Goal: Check status: Check status

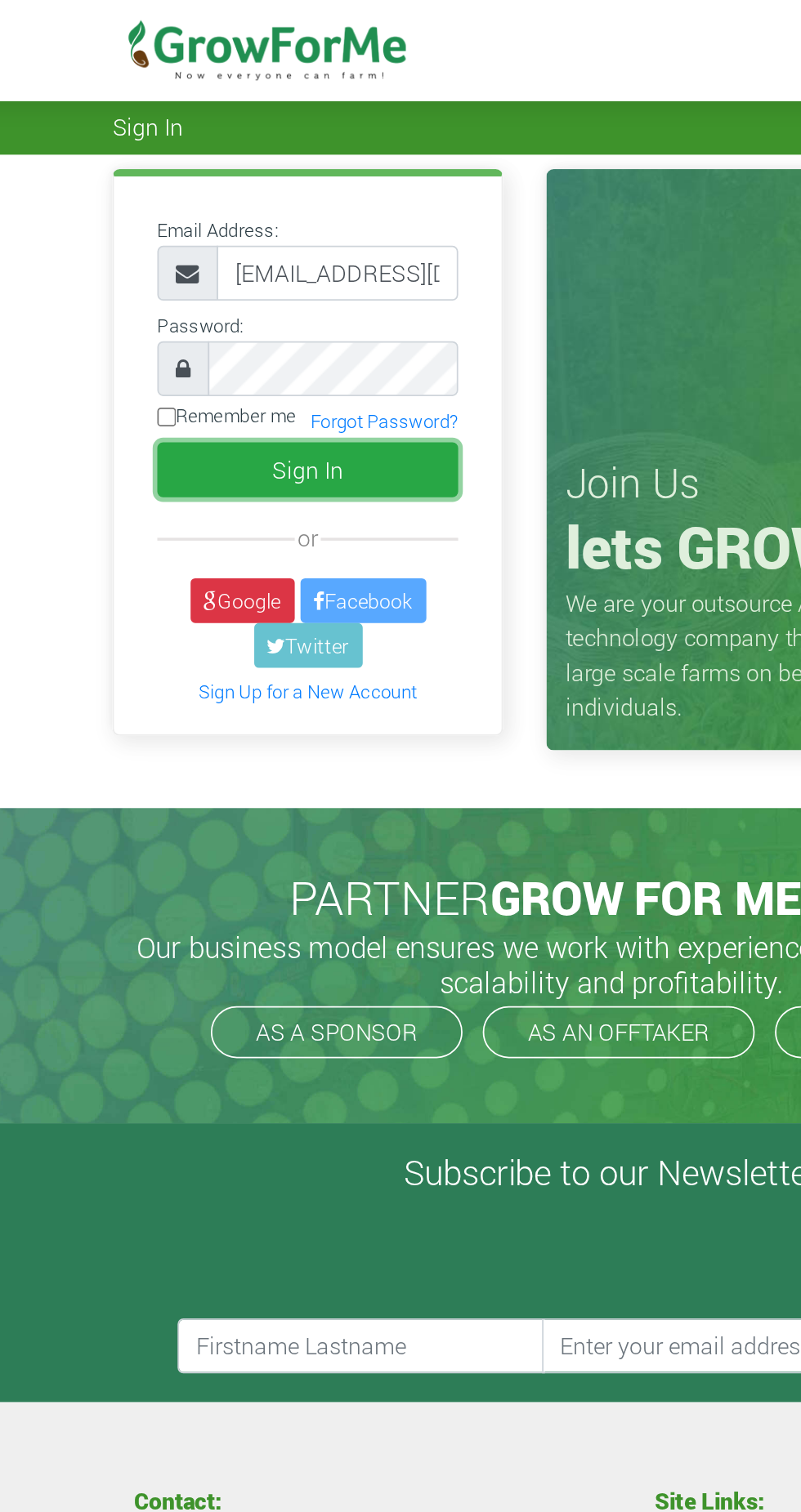
click at [281, 270] on button "Sign In" at bounding box center [229, 265] width 170 height 31
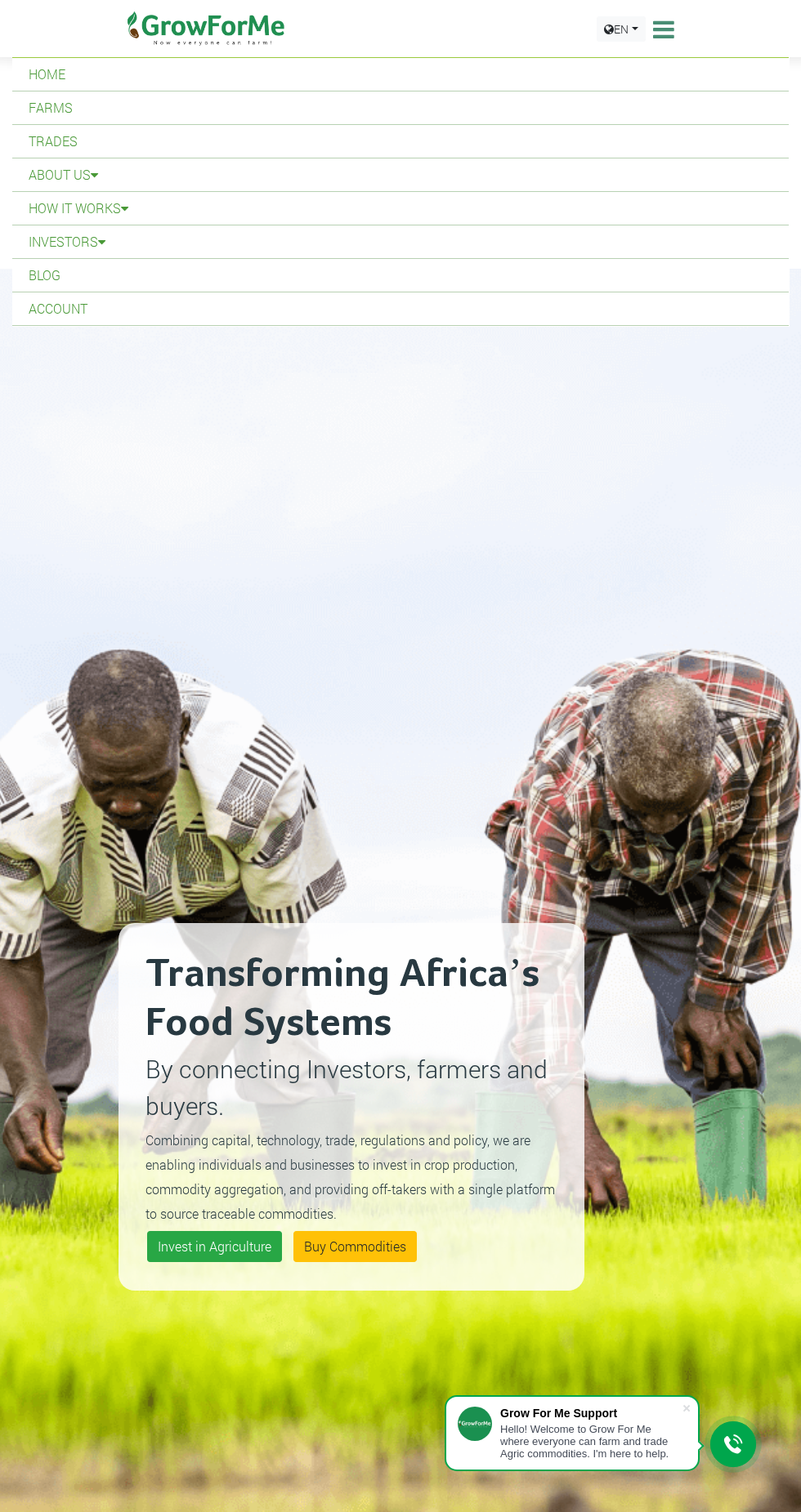
click at [75, 291] on link "Blog" at bounding box center [400, 275] width 776 height 33
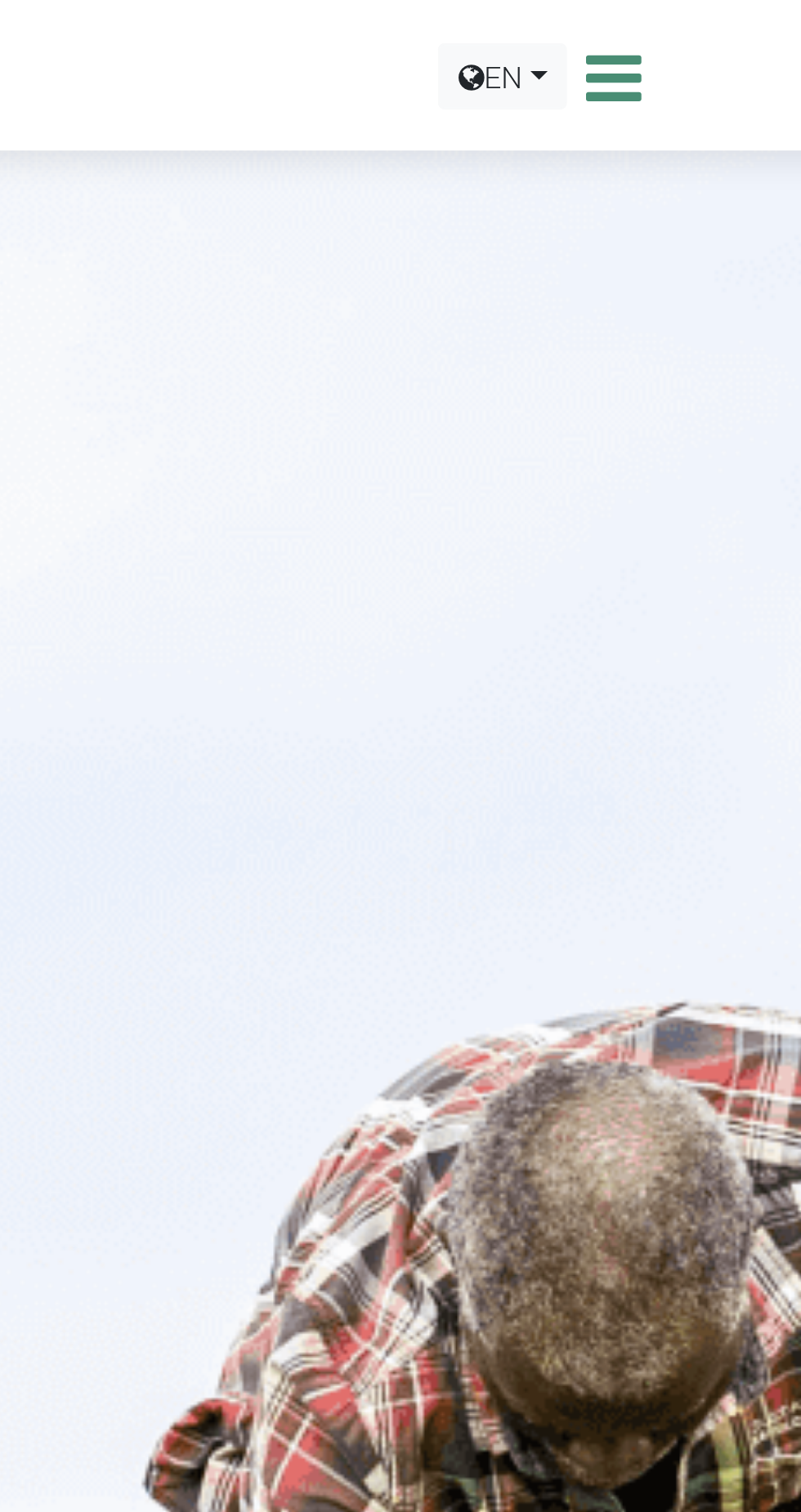
click at [665, 17] on icon at bounding box center [661, 29] width 25 height 25
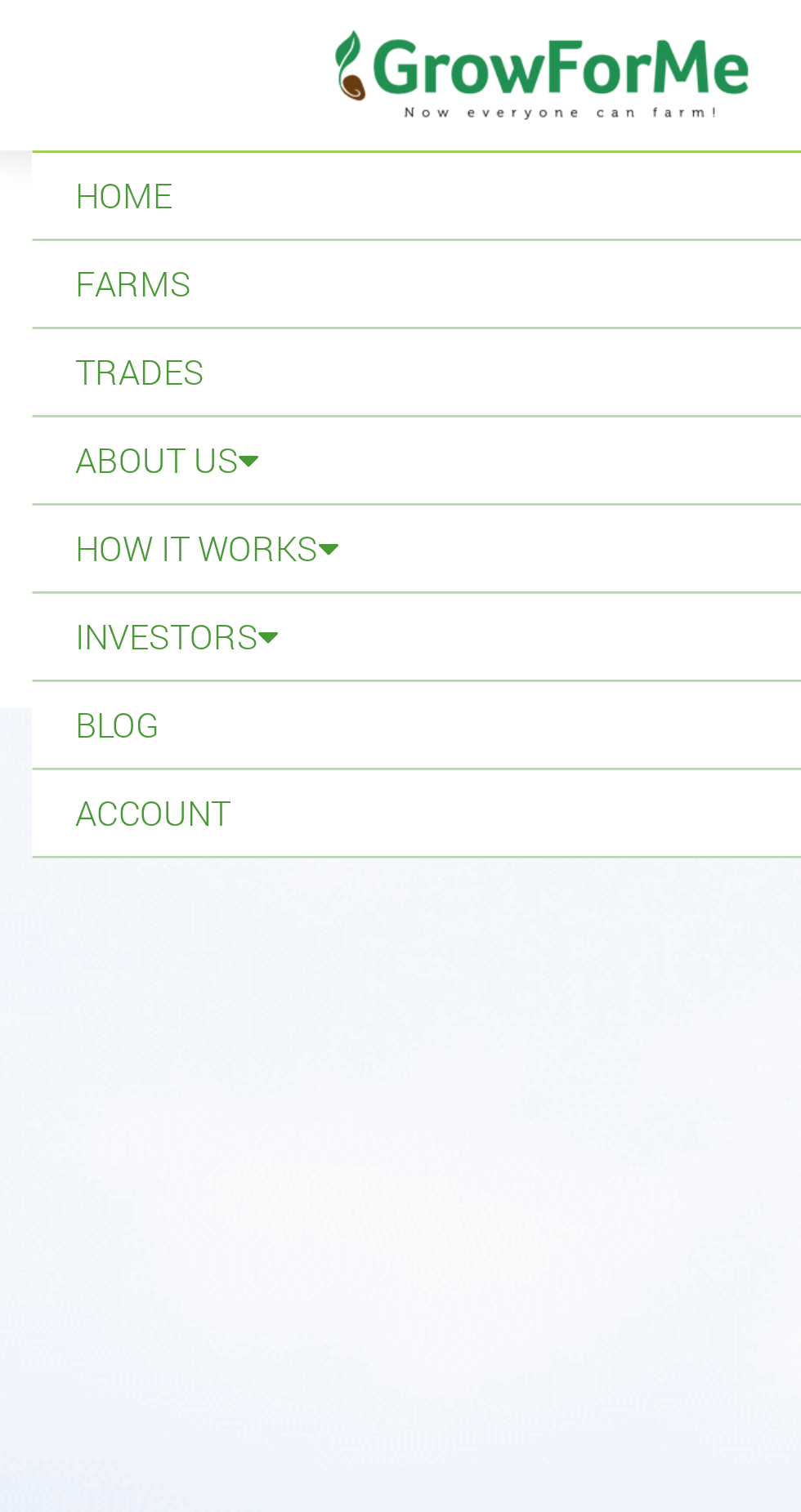
click at [72, 313] on link "Account" at bounding box center [400, 309] width 776 height 33
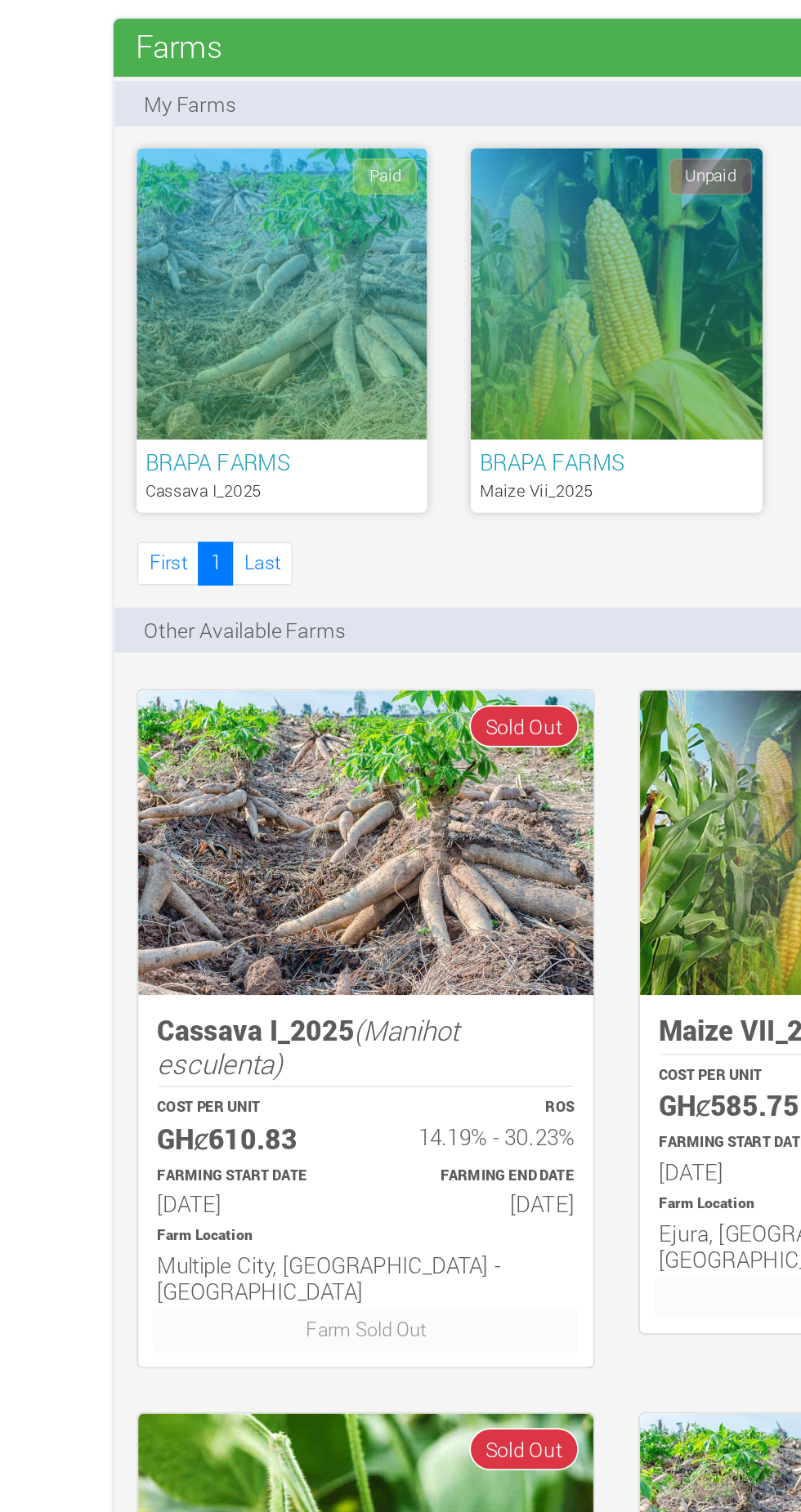
click at [220, 237] on div "Paid" at bounding box center [213, 232] width 163 height 163
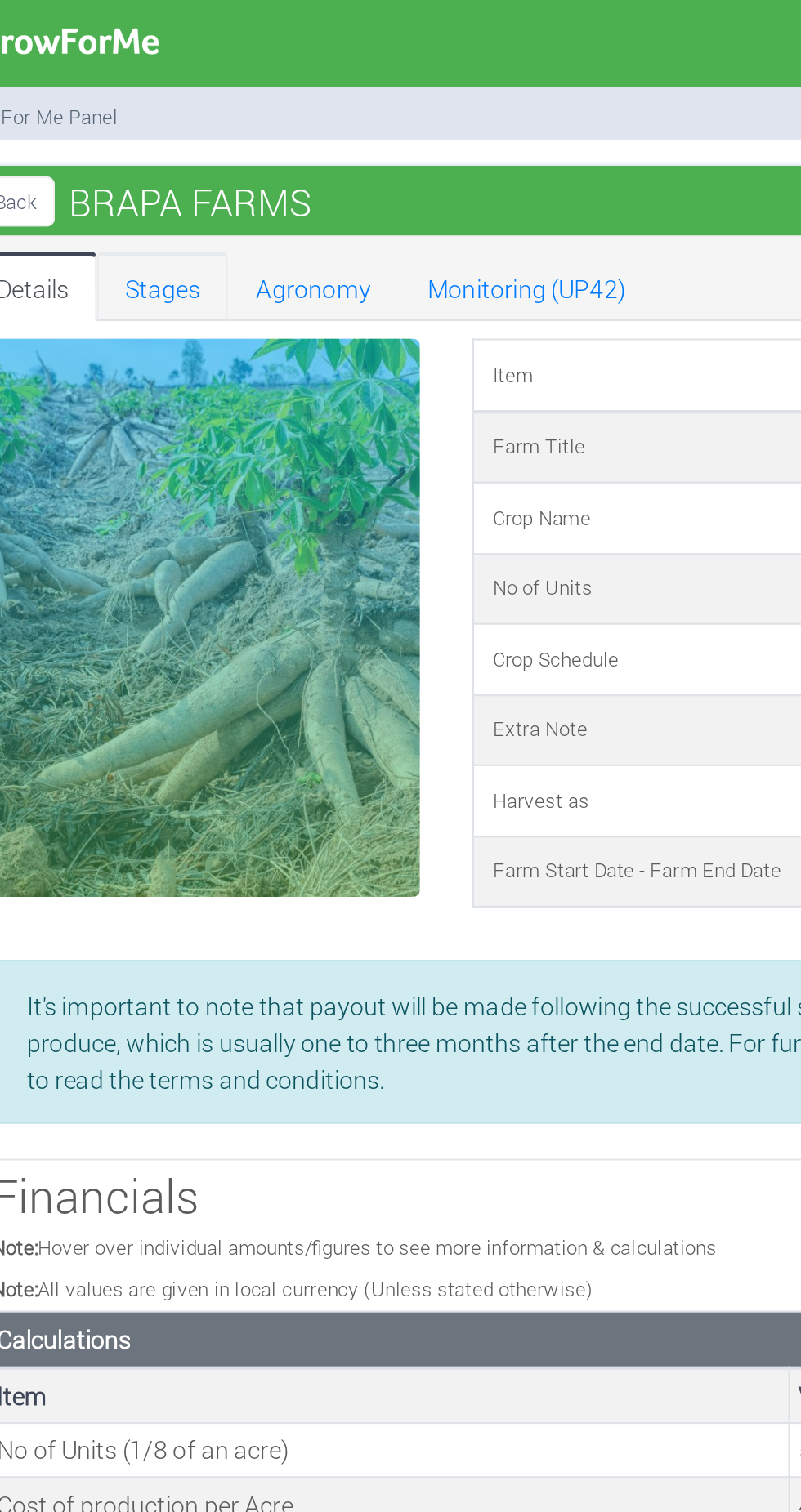
click at [234, 132] on link "Stages" at bounding box center [222, 134] width 61 height 33
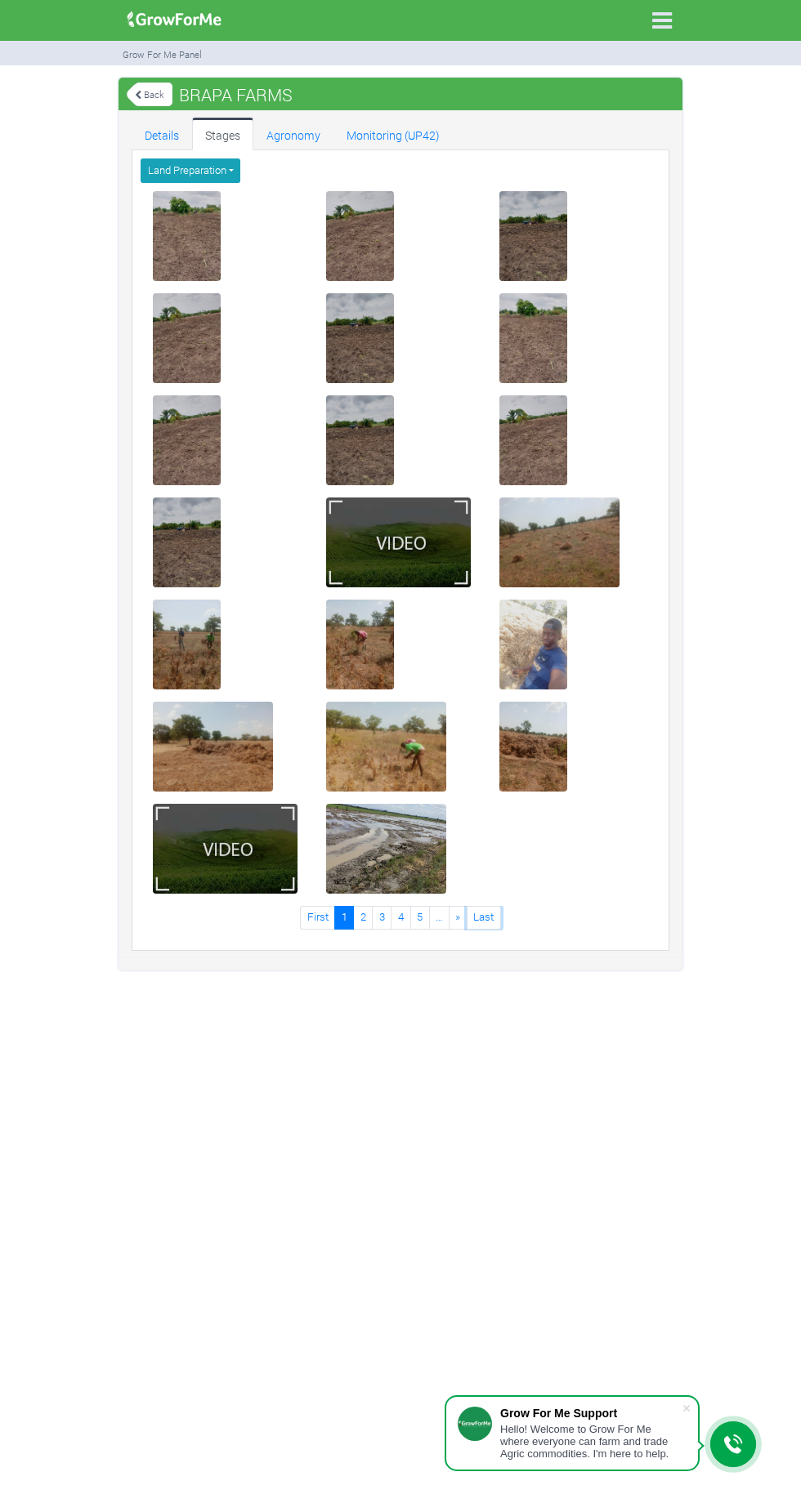
click at [494, 917] on link "Last" at bounding box center [484, 917] width 34 height 24
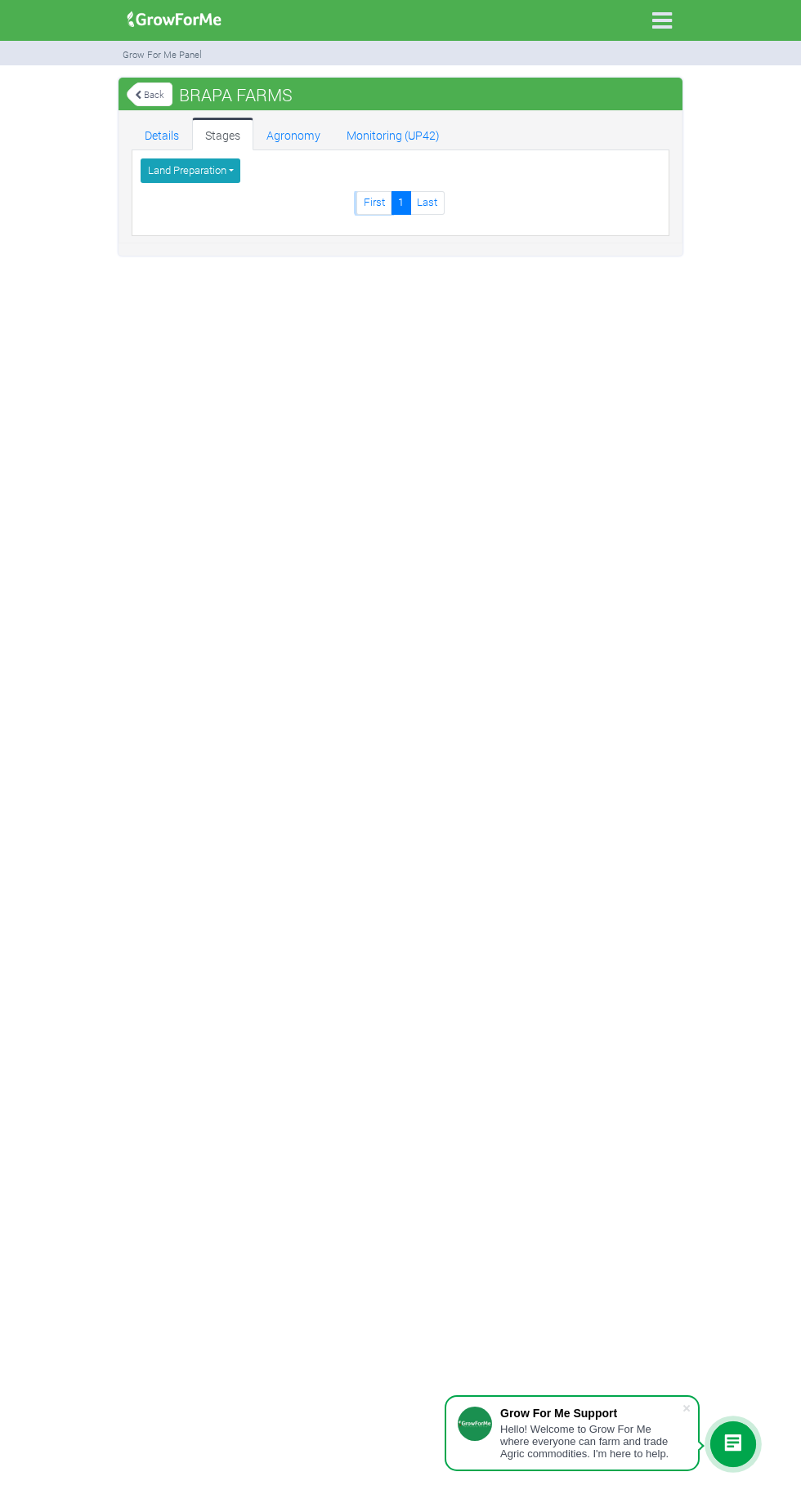
click at [374, 203] on link "First" at bounding box center [374, 203] width 35 height 24
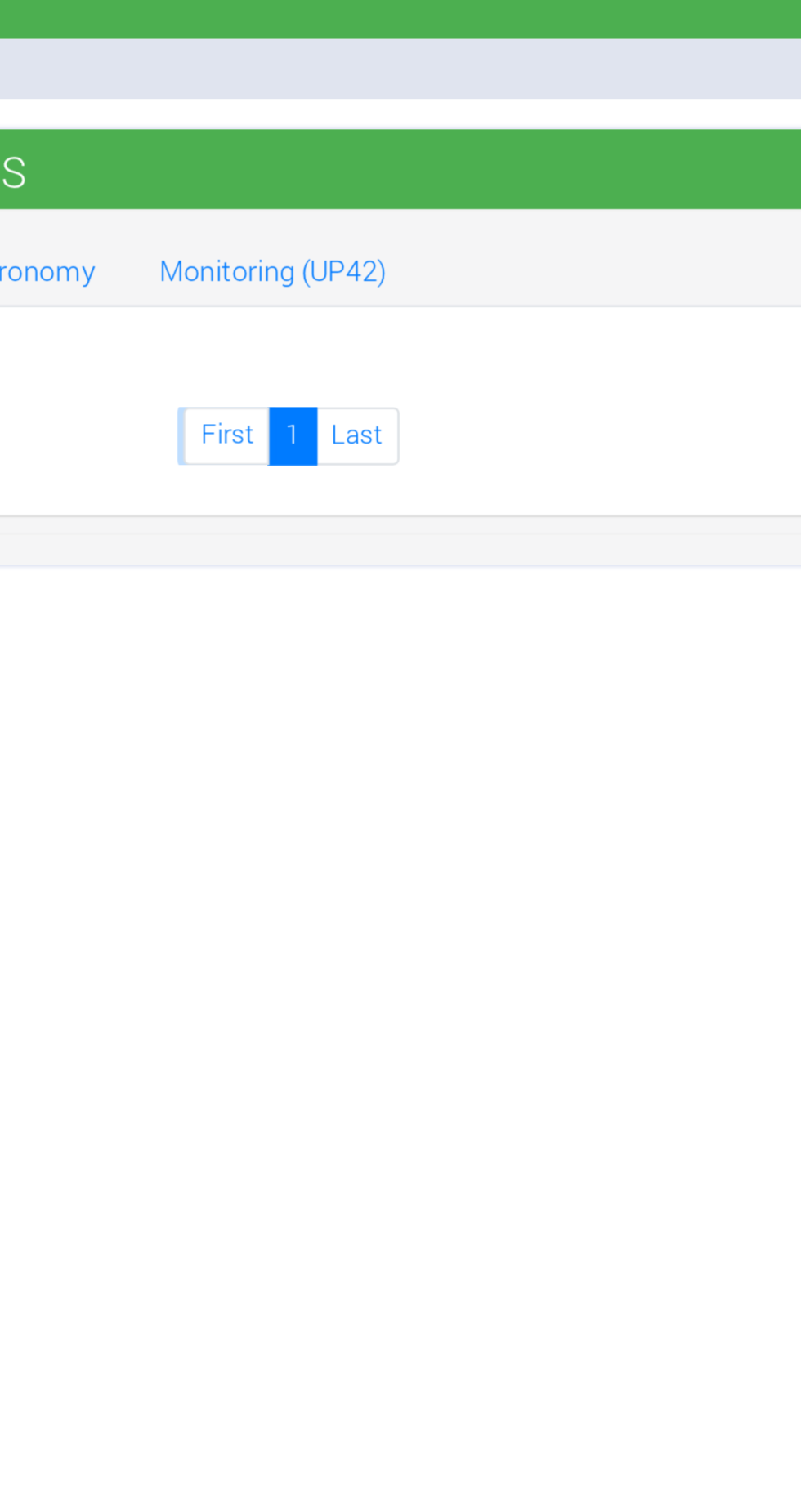
click at [370, 207] on link "First" at bounding box center [374, 203] width 35 height 24
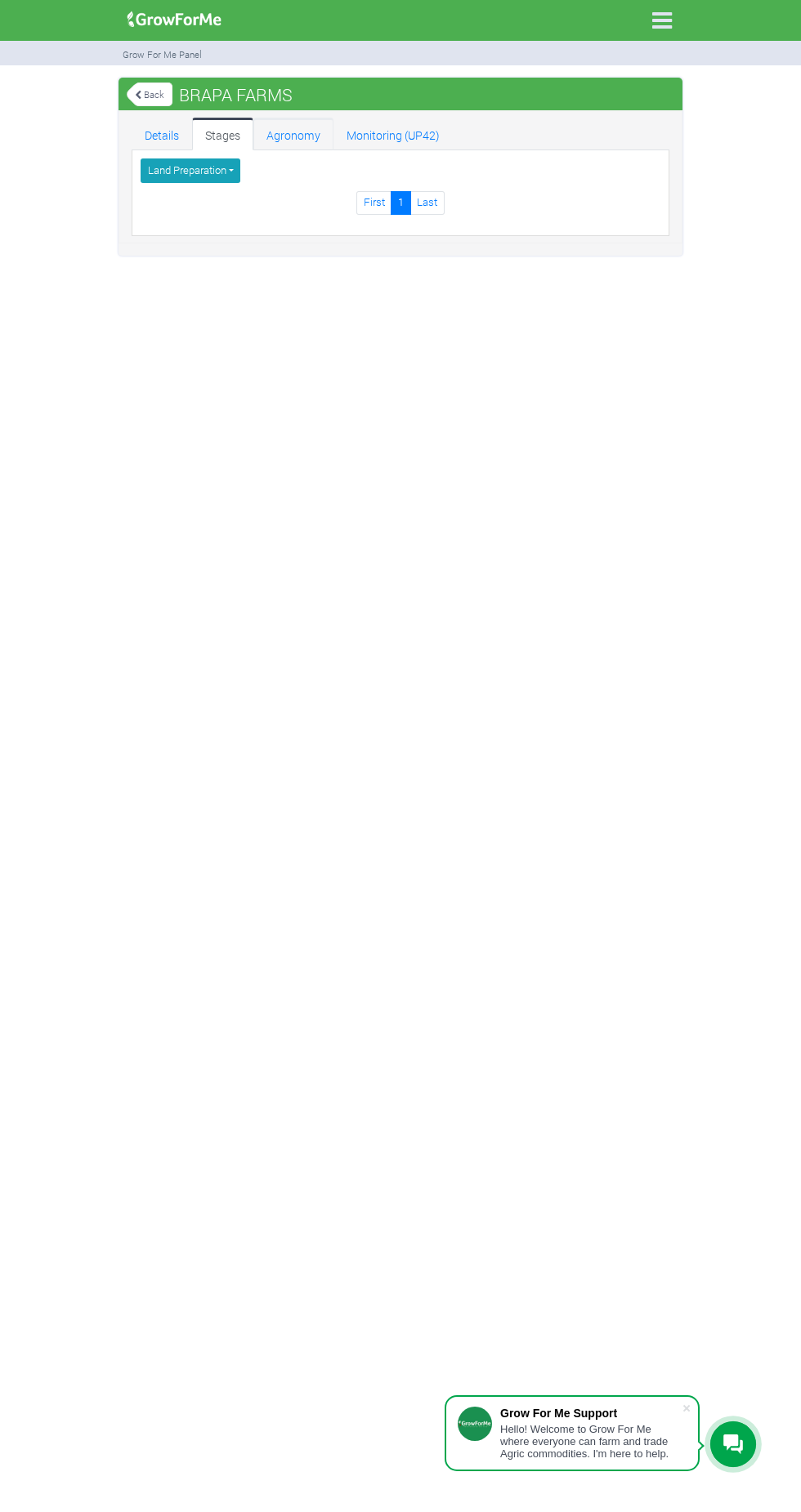
click at [300, 135] on link "Agronomy" at bounding box center [293, 134] width 80 height 33
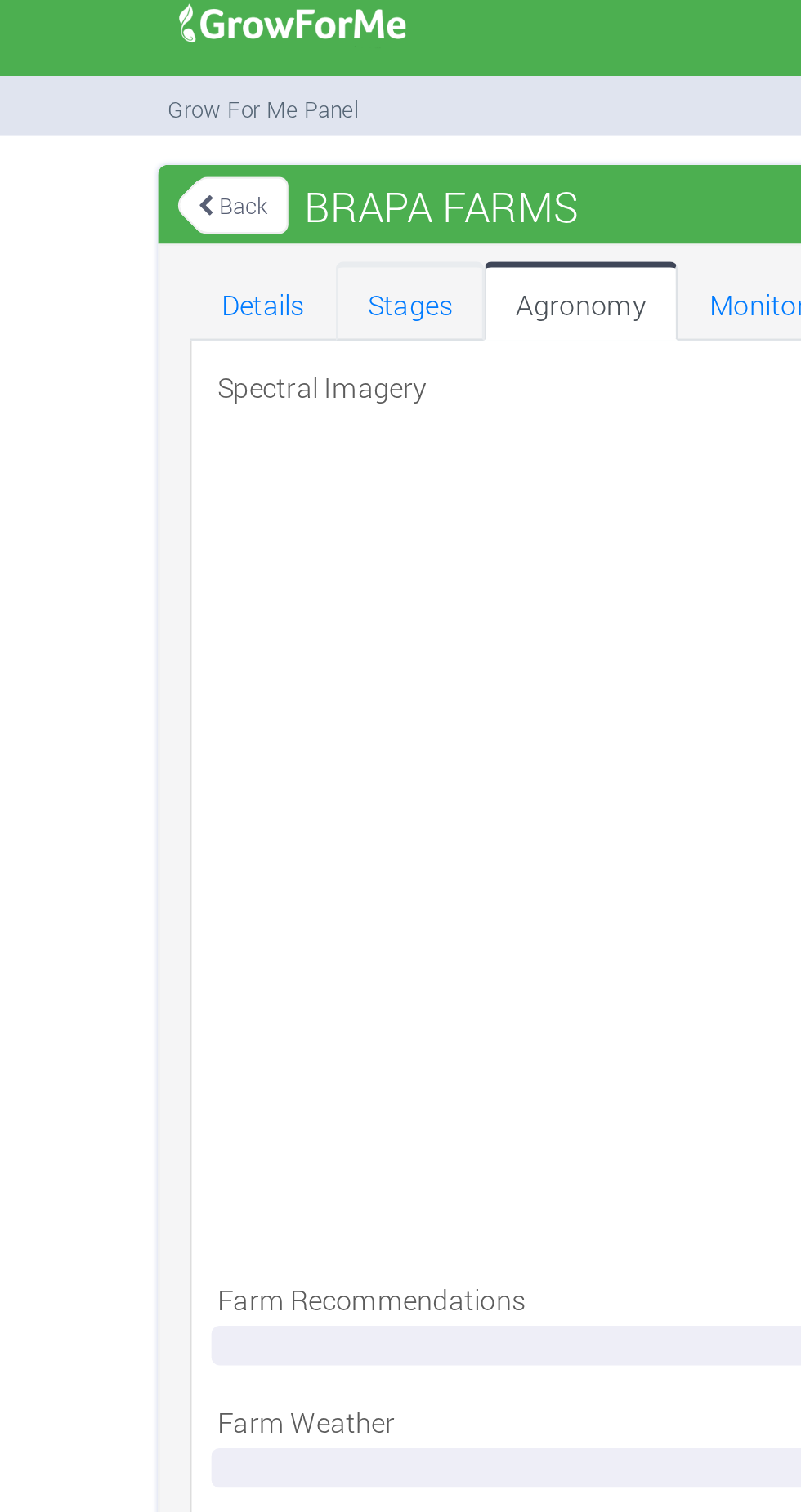
click at [215, 134] on link "Stages" at bounding box center [222, 134] width 61 height 33
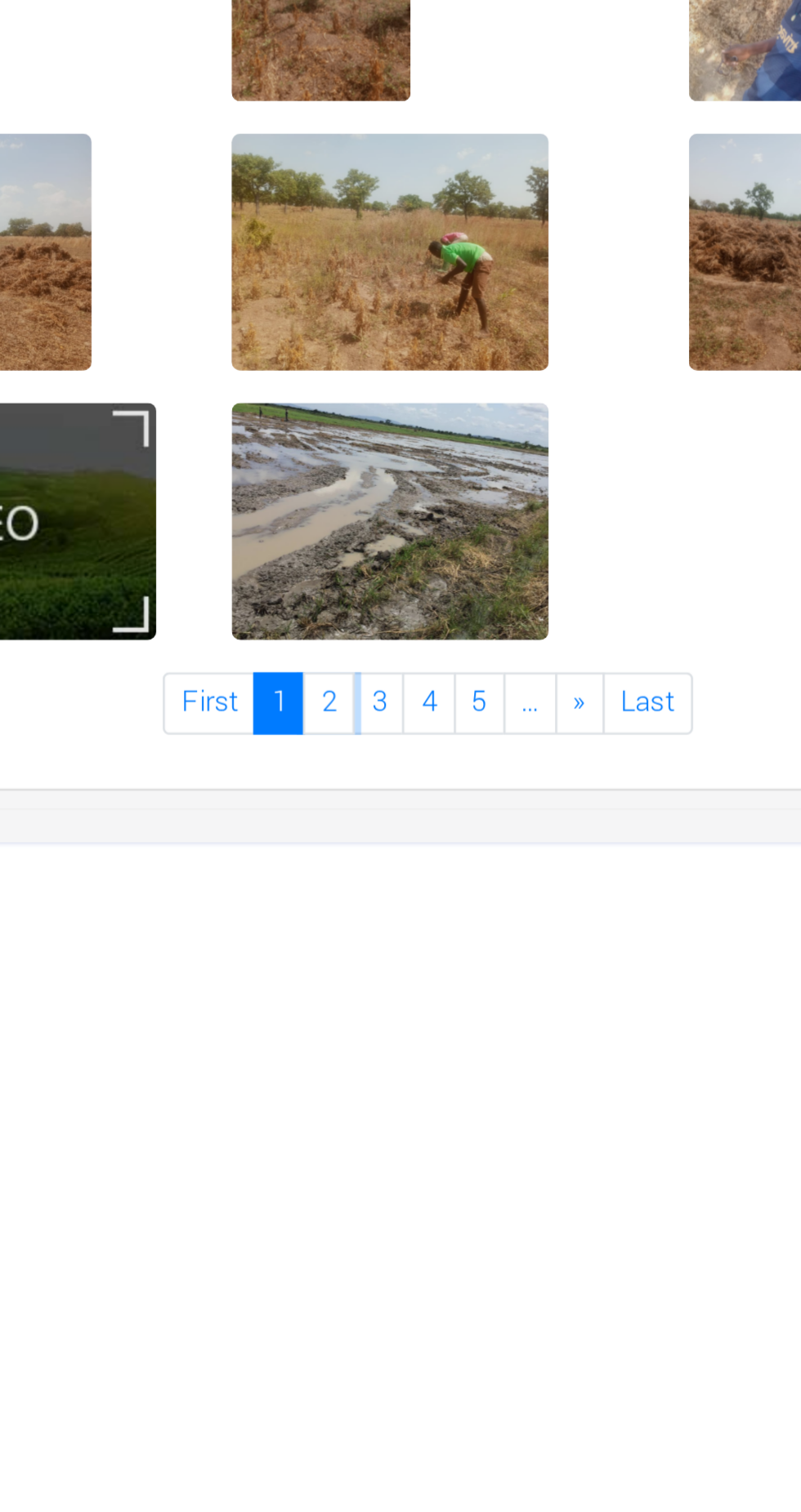
click at [365, 915] on link "2" at bounding box center [363, 917] width 20 height 24
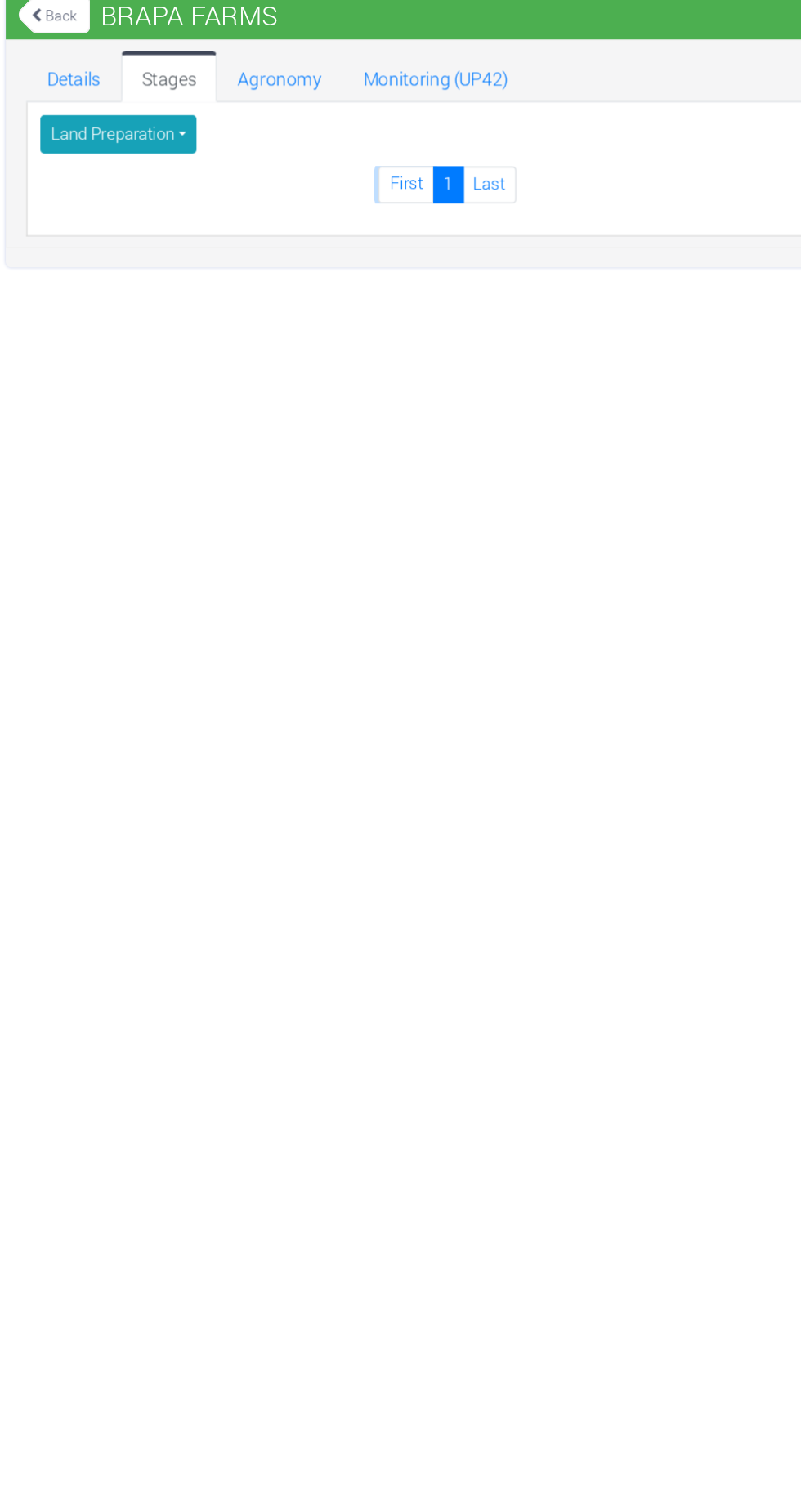
click at [371, 203] on link "First" at bounding box center [374, 203] width 35 height 24
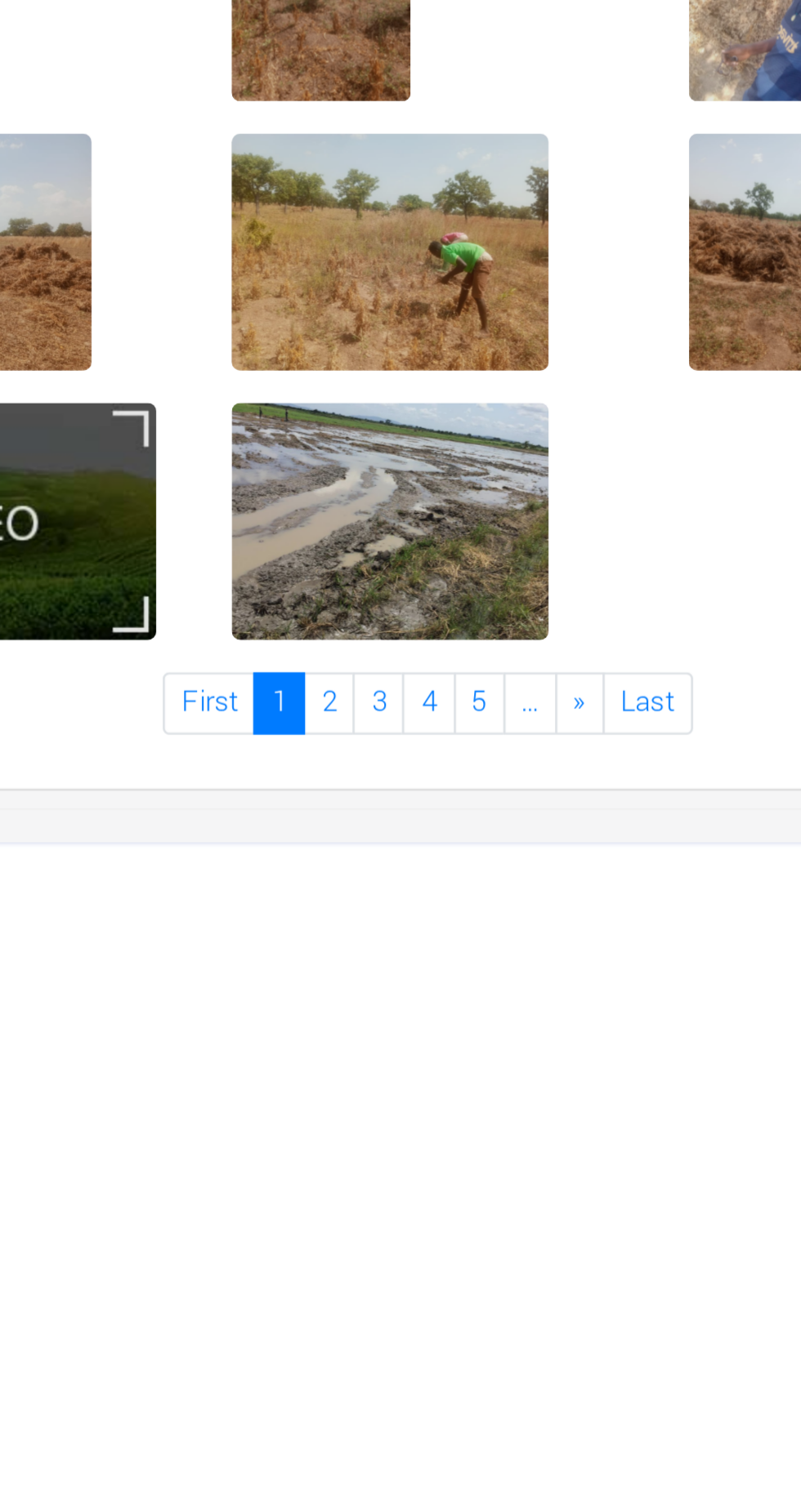
click at [387, 815] on div at bounding box center [386, 849] width 120 height 90
